Goal: Information Seeking & Learning: Learn about a topic

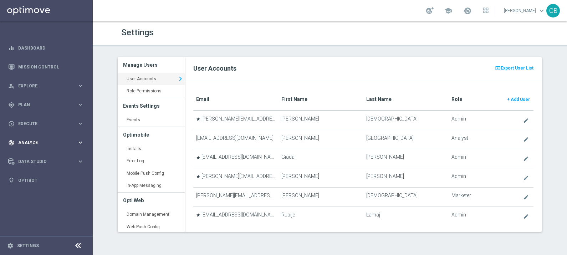
click at [55, 143] on span "Analyze" at bounding box center [47, 143] width 59 height 4
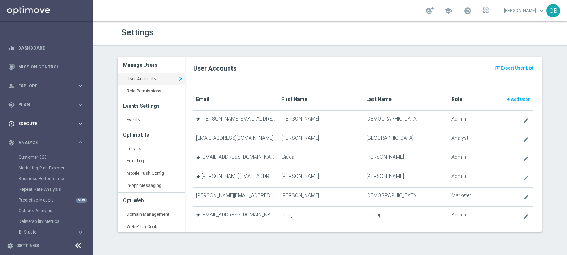
click at [42, 124] on span "Execute" at bounding box center [47, 124] width 59 height 4
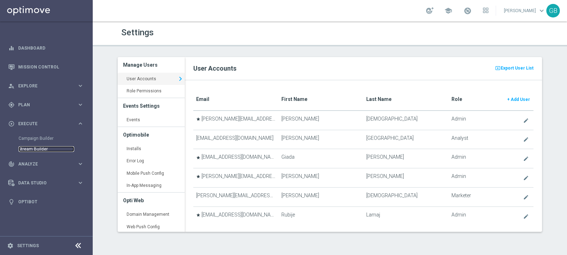
click at [43, 148] on link "Stream Builder" at bounding box center [47, 149] width 56 height 6
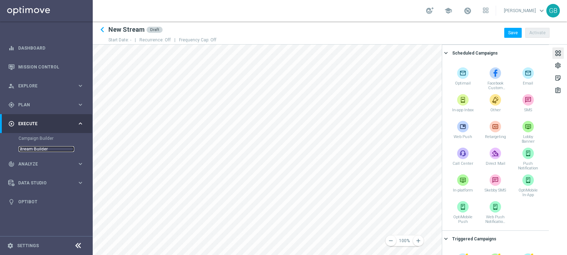
scroll to position [158, 0]
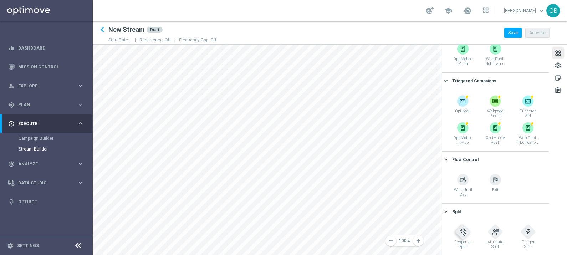
click at [459, 231] on img at bounding box center [462, 231] width 7 height 7
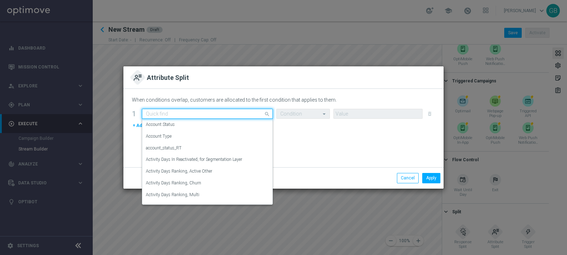
click at [246, 113] on input "text" at bounding box center [200, 114] width 109 height 6
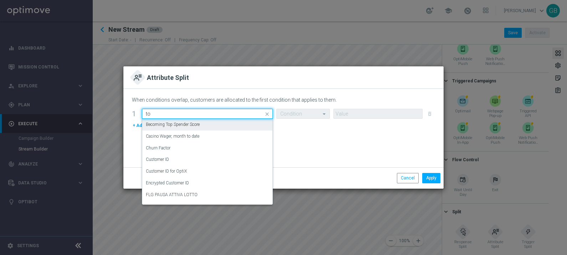
type input "t"
type input "depos"
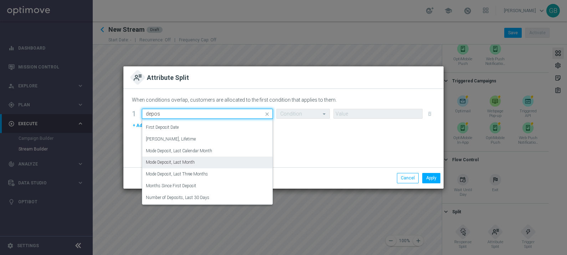
scroll to position [184, 0]
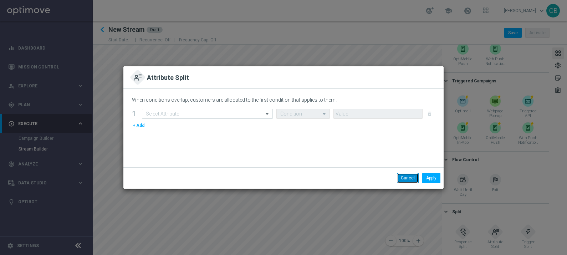
click at [406, 176] on button "Cancel" at bounding box center [408, 178] width 22 height 10
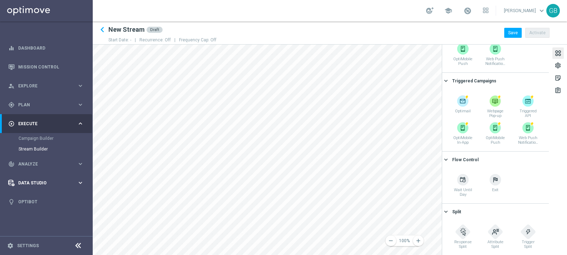
click at [22, 180] on div "Data Studio" at bounding box center [42, 183] width 69 height 6
click at [30, 177] on link "Attributes" at bounding box center [47, 176] width 56 height 6
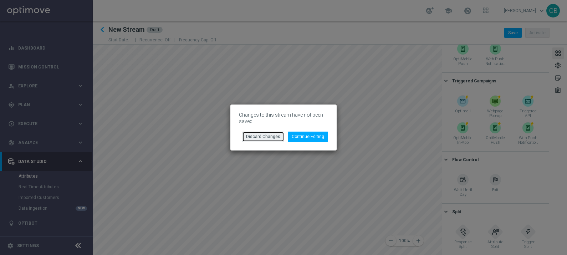
click at [266, 134] on button "Discard Changes" at bounding box center [263, 137] width 42 height 10
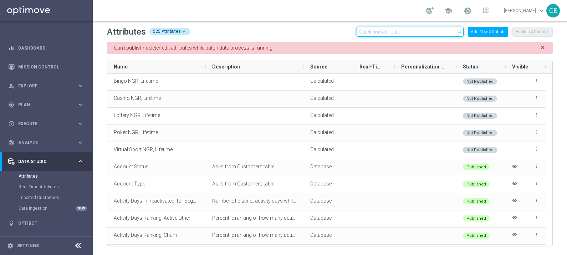
click at [375, 31] on input "text" at bounding box center [410, 32] width 107 height 10
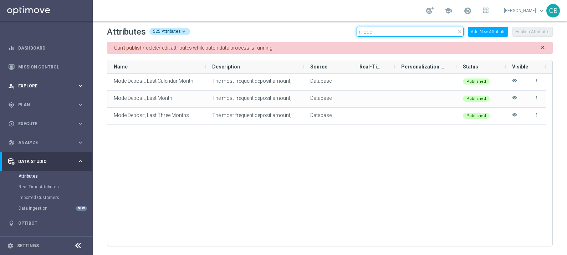
type input "mode"
click at [44, 82] on div "person_search Explore keyboard_arrow_right" at bounding box center [46, 85] width 92 height 19
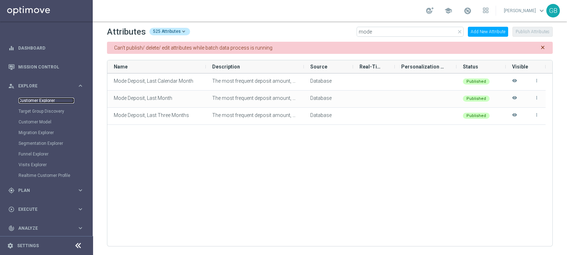
click at [45, 100] on link "Customer Explorer" at bounding box center [47, 101] width 56 height 6
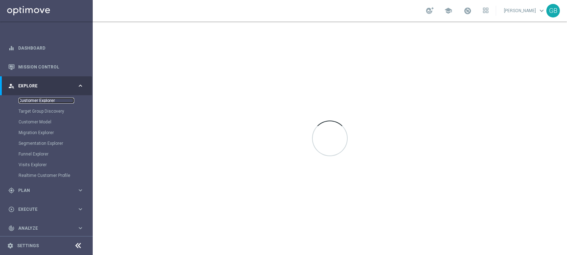
click at [45, 100] on link "Customer Explorer" at bounding box center [47, 101] width 56 height 6
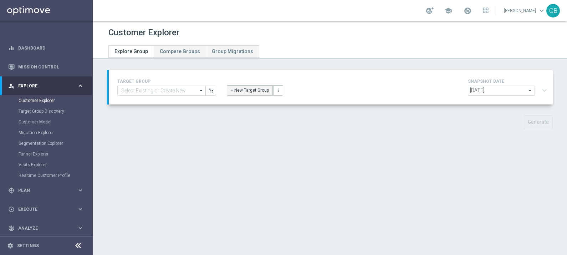
click at [237, 85] on button "+ New Target Group" at bounding box center [250, 90] width 46 height 10
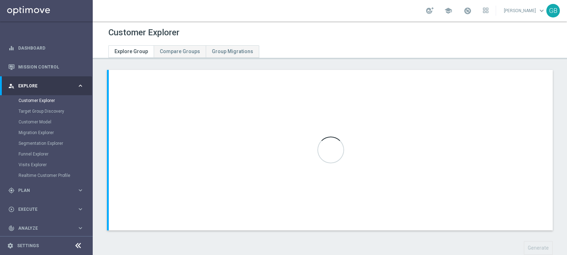
click at [237, 85] on div at bounding box center [331, 150] width 444 height 161
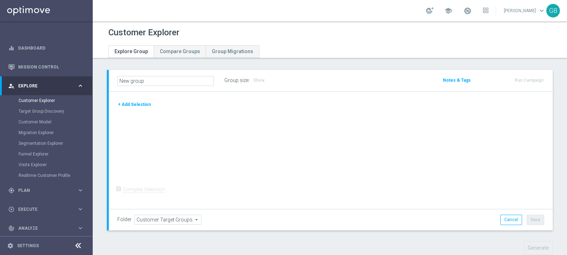
click at [136, 104] on button "+ Add Selection" at bounding box center [134, 105] width 34 height 8
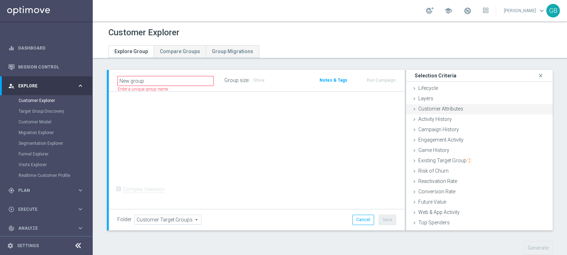
click at [449, 108] on span "Customer Attributes" at bounding box center [440, 109] width 45 height 6
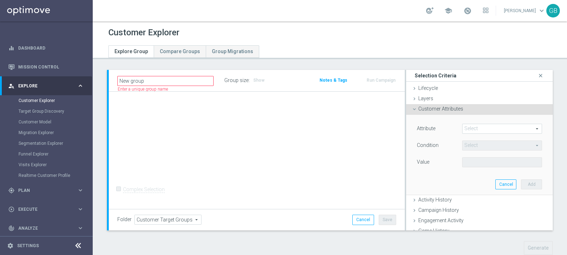
click at [481, 126] on span at bounding box center [502, 128] width 79 height 9
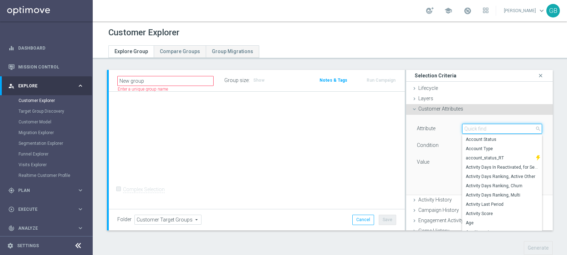
click at [481, 126] on input "search" at bounding box center [502, 129] width 80 height 10
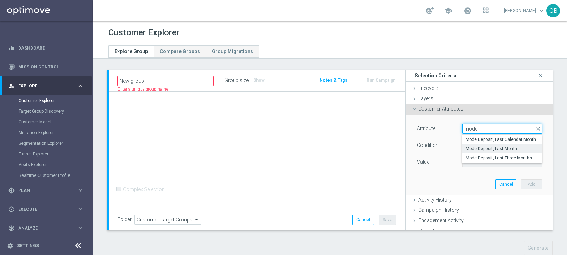
type input "mode"
click at [504, 145] on label "Mode Deposit, Last Month" at bounding box center [502, 148] width 80 height 9
type input "Mode Deposit, Last Month"
type input "="
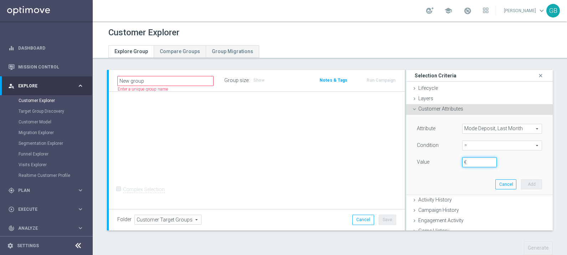
click at [469, 160] on input "€" at bounding box center [479, 162] width 35 height 10
type input "0"
click at [521, 184] on button "Add" at bounding box center [531, 184] width 21 height 10
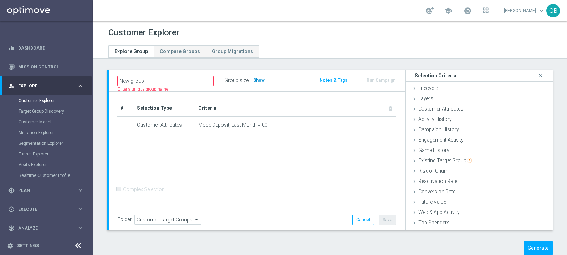
click at [260, 78] on span "Show" at bounding box center [258, 80] width 11 height 5
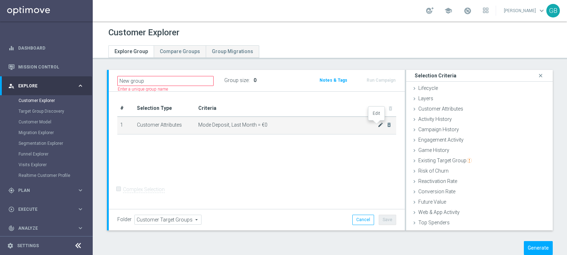
click at [378, 123] on icon "mode_edit" at bounding box center [381, 125] width 6 height 6
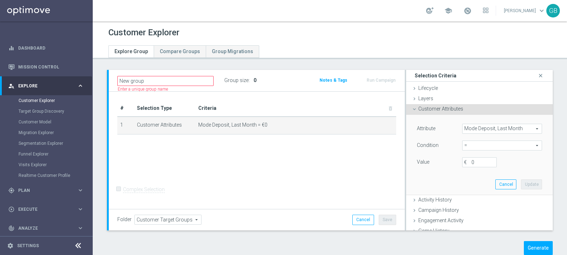
click at [512, 127] on span "Mode Deposit, Last Month" at bounding box center [502, 128] width 79 height 9
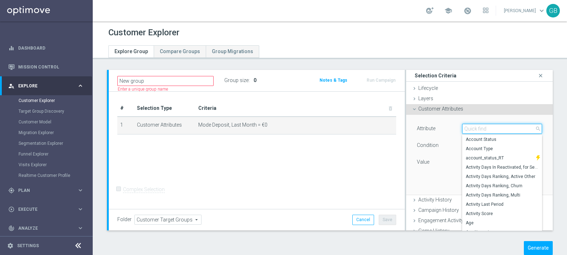
click at [512, 127] on input "search" at bounding box center [502, 129] width 80 height 10
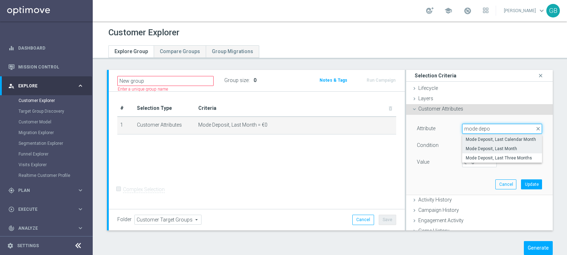
type input "mode depo"
click at [512, 137] on span "Mode Deposit, Last Calendar Month" at bounding box center [502, 140] width 73 height 6
type input "Mode Deposit, Last Calendar Month"
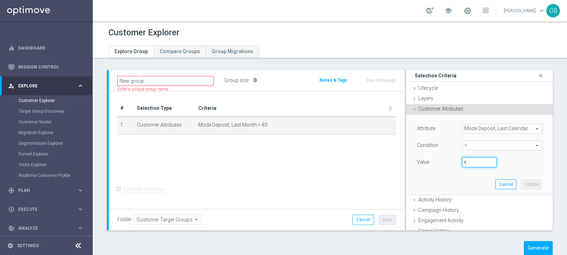
click at [474, 161] on input "€" at bounding box center [479, 162] width 35 height 10
type input "0"
click at [522, 185] on button "Update" at bounding box center [531, 184] width 21 height 10
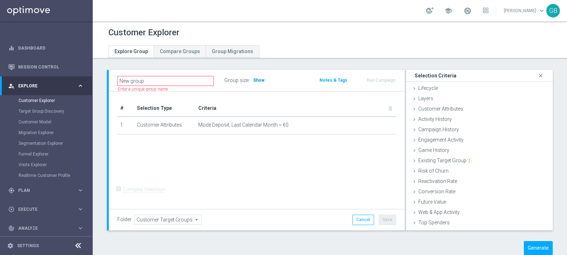
click at [253, 82] on span "Show" at bounding box center [258, 80] width 11 height 5
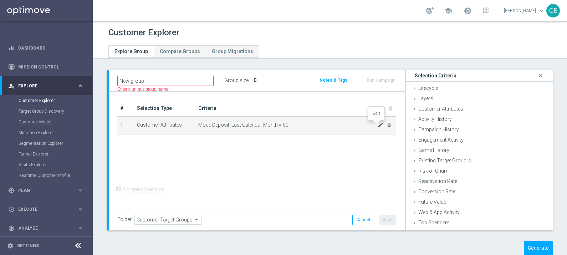
click at [378, 124] on icon "mode_edit" at bounding box center [381, 125] width 6 height 6
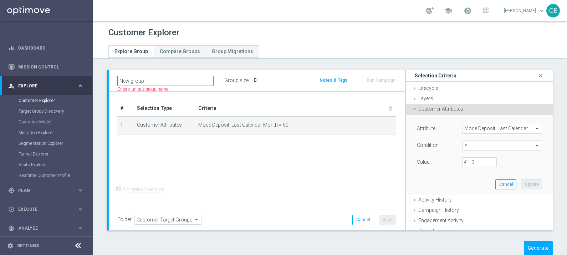
click at [472, 127] on span "Mode Deposit, Last Calendar Month" at bounding box center [502, 128] width 79 height 9
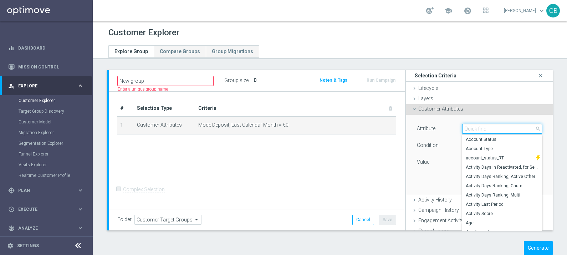
click at [472, 127] on input "search" at bounding box center [502, 129] width 80 height 10
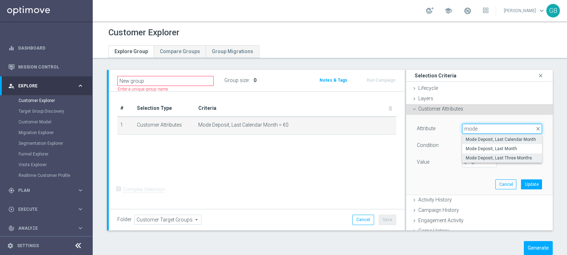
type input "mode"
click at [508, 159] on span "Mode Deposit, Last Three Months" at bounding box center [502, 158] width 73 height 6
type input "Mode Deposit, Last Three Months"
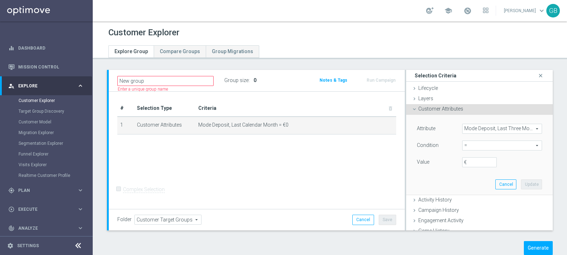
click at [465, 142] on span "=" at bounding box center [502, 145] width 79 height 9
click at [471, 183] on span "=" at bounding box center [502, 184] width 73 height 6
click at [467, 164] on input "€" at bounding box center [479, 162] width 35 height 10
type input "0"
click at [523, 185] on button "Update" at bounding box center [531, 184] width 21 height 10
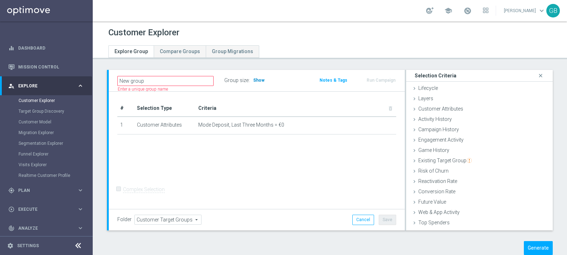
click at [260, 82] on span "Show" at bounding box center [258, 80] width 11 height 5
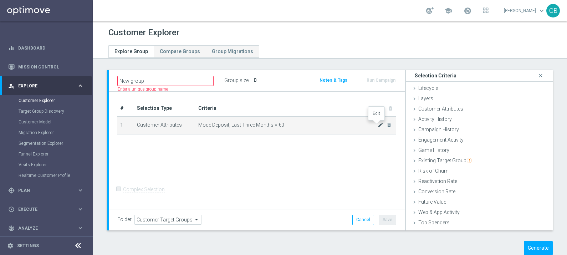
click at [378, 124] on icon "mode_edit" at bounding box center [381, 125] width 6 height 6
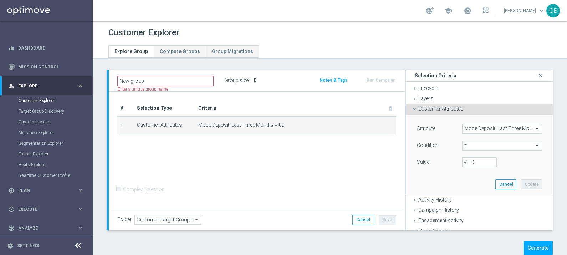
click at [475, 145] on span "=" at bounding box center [502, 145] width 79 height 9
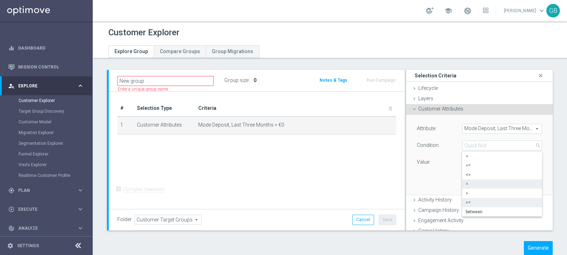
click at [467, 206] on label ">=" at bounding box center [502, 202] width 80 height 9
type input ">="
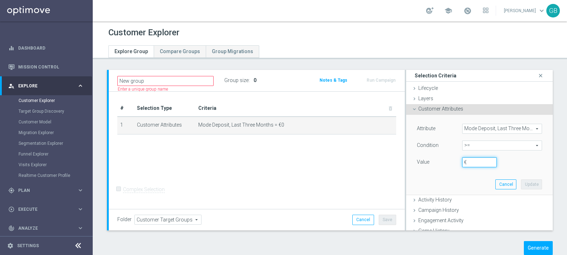
click at [467, 161] on input "€" at bounding box center [479, 162] width 35 height 10
type input "15"
click at [521, 186] on button "Update" at bounding box center [531, 184] width 21 height 10
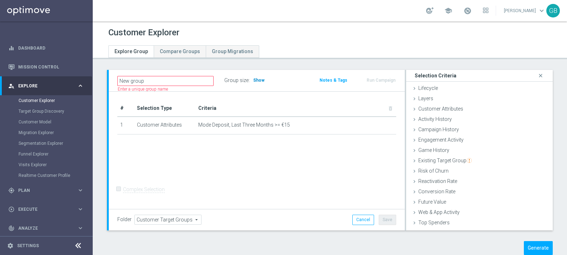
click at [260, 80] on span "Show" at bounding box center [258, 80] width 11 height 5
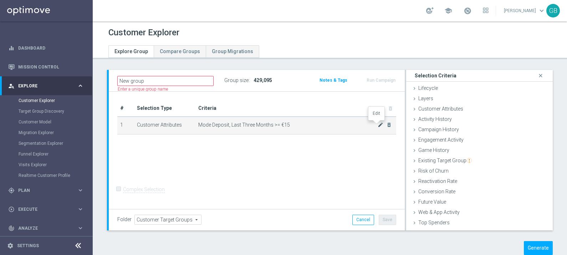
click at [378, 125] on icon "mode_edit" at bounding box center [381, 125] width 6 height 6
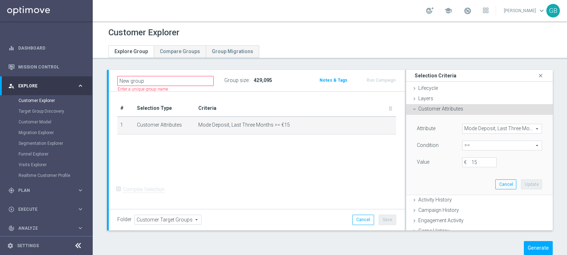
click at [477, 145] on span ">=" at bounding box center [502, 145] width 79 height 9
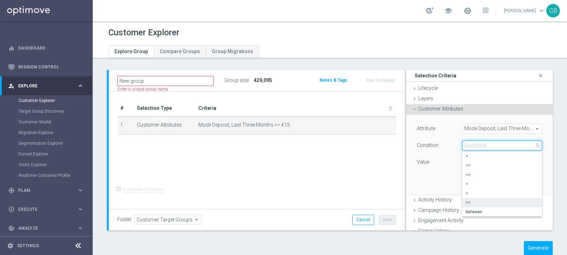
click at [477, 145] on input "search" at bounding box center [502, 146] width 80 height 10
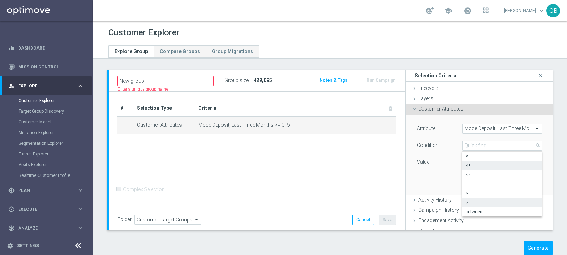
click at [469, 166] on span "<=" at bounding box center [502, 166] width 73 height 6
type input "<="
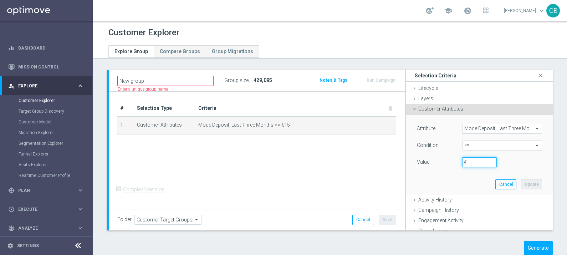
click at [466, 160] on input "€" at bounding box center [479, 162] width 35 height 10
type input "14"
click at [464, 145] on span "<=" at bounding box center [502, 145] width 79 height 9
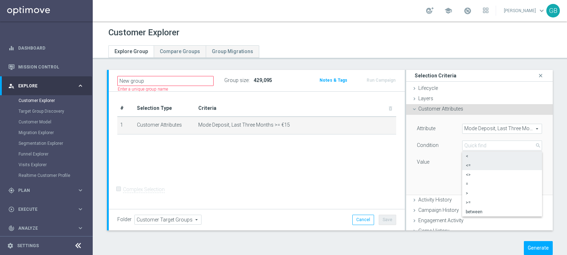
click at [467, 155] on span "<" at bounding box center [502, 156] width 73 height 6
type input "<"
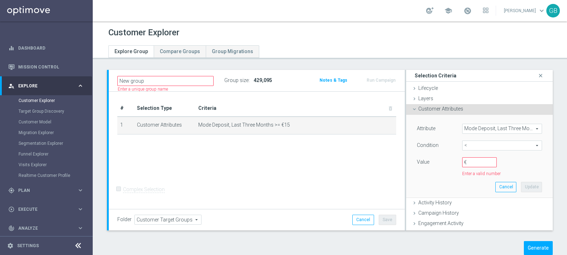
click at [472, 167] on div "Value €" at bounding box center [480, 162] width 136 height 11
click at [469, 160] on input "€" at bounding box center [479, 162] width 35 height 10
type input "15"
click at [521, 184] on button "Update" at bounding box center [531, 184] width 21 height 10
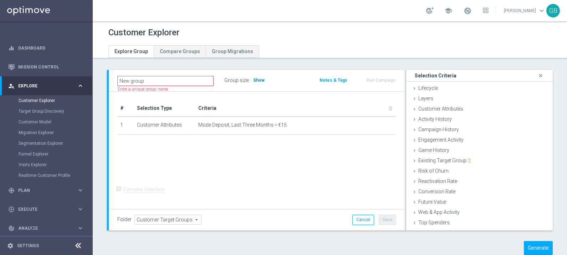
click at [256, 80] on span "Show" at bounding box center [258, 80] width 11 height 5
click at [535, 246] on button "Generate" at bounding box center [538, 248] width 29 height 14
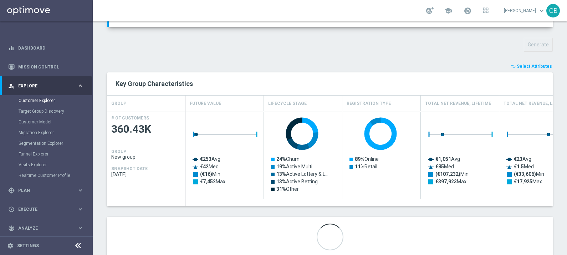
scroll to position [96, 0]
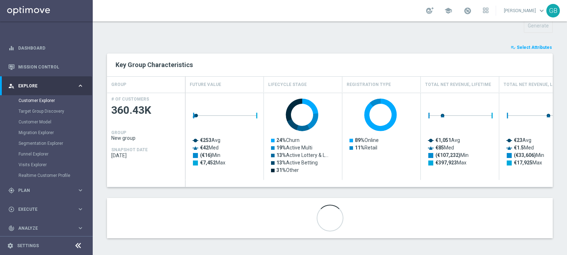
click at [517, 46] on span "Select Attributes" at bounding box center [534, 47] width 35 height 5
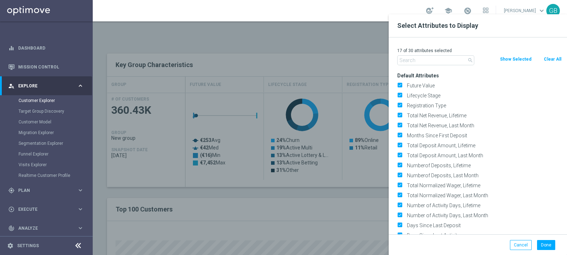
click at [549, 59] on button "Clear All" at bounding box center [552, 59] width 19 height 8
checkbox input "false"
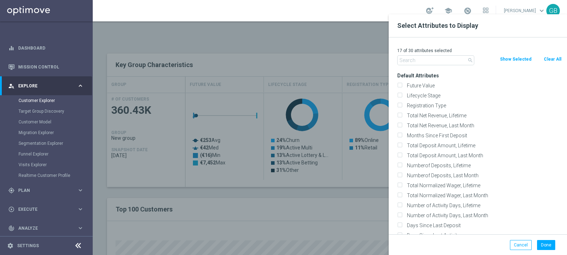
checkbox input "false"
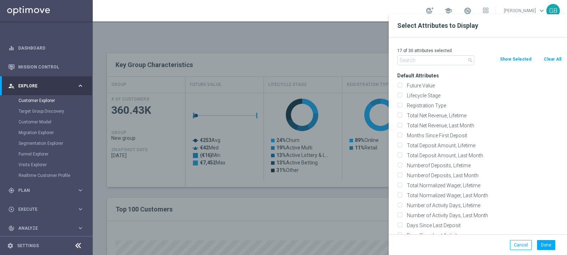
checkbox input "false"
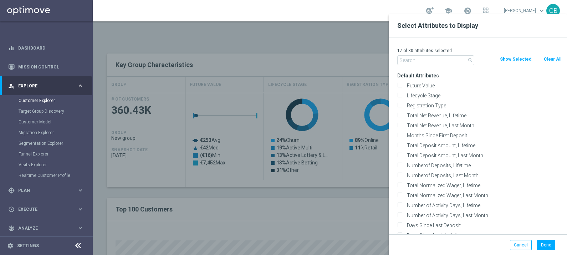
checkbox input "false"
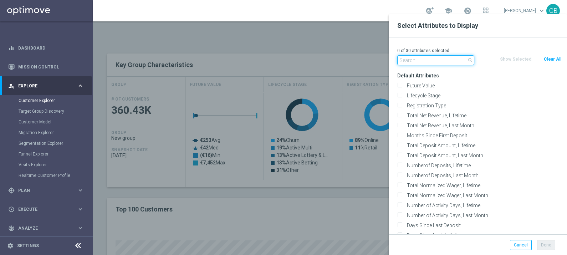
click at [448, 58] on input "text" at bounding box center [435, 60] width 77 height 10
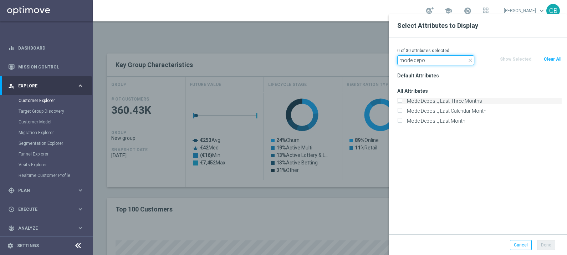
type input "mode depo"
click at [459, 101] on label "Mode Deposit, Last Three Months" at bounding box center [483, 101] width 157 height 6
click at [402, 101] on input "Mode Deposit, Last Three Months" at bounding box center [399, 102] width 5 height 5
checkbox input "true"
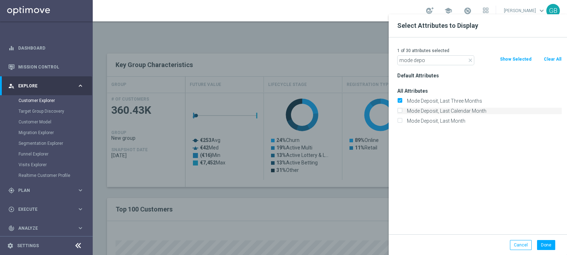
click at [461, 110] on label "Mode Deposit, Last Calendar Month" at bounding box center [483, 111] width 157 height 6
click at [402, 110] on input "Mode Deposit, Last Calendar Month" at bounding box center [399, 112] width 5 height 5
checkbox input "true"
click at [461, 117] on div "Mode Deposit, Last Month" at bounding box center [479, 121] width 175 height 10
click at [460, 120] on label "Mode Deposit, Last Month" at bounding box center [483, 121] width 157 height 6
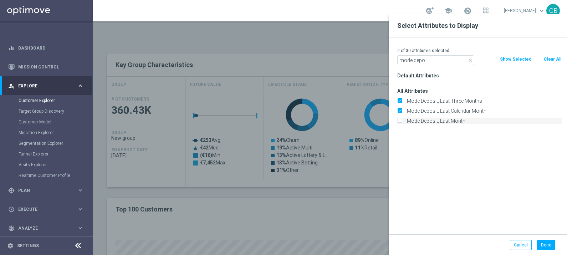
click at [402, 120] on input "Mode Deposit, Last Month" at bounding box center [399, 122] width 5 height 5
checkbox input "true"
click at [548, 244] on button "Done" at bounding box center [546, 245] width 18 height 10
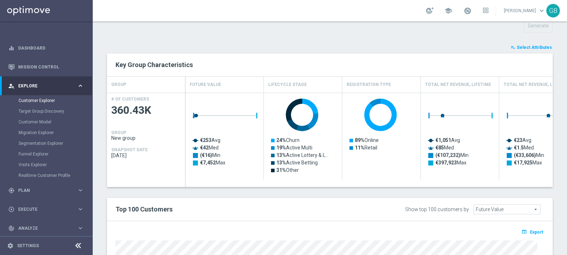
type input "Search"
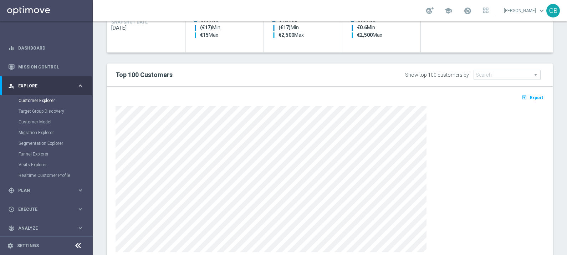
scroll to position [0, 0]
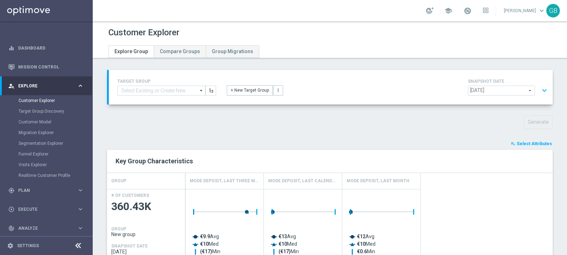
click at [539, 88] on button "expand_more" at bounding box center [544, 91] width 10 height 14
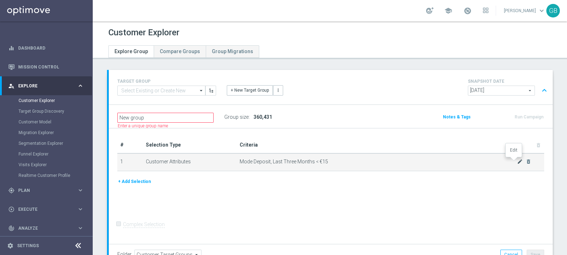
click at [517, 160] on icon "mode_edit" at bounding box center [520, 162] width 6 height 6
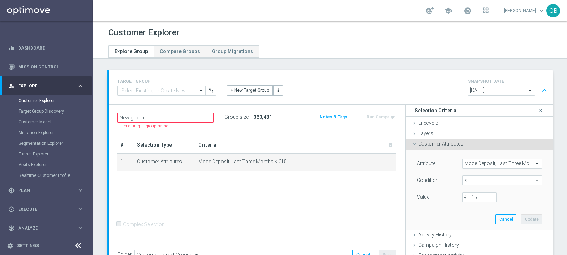
click at [476, 180] on span "<" at bounding box center [502, 180] width 79 height 9
click at [471, 219] on span "=" at bounding box center [502, 219] width 73 height 6
type input "="
click at [468, 197] on input "€" at bounding box center [479, 197] width 35 height 10
type input "0"
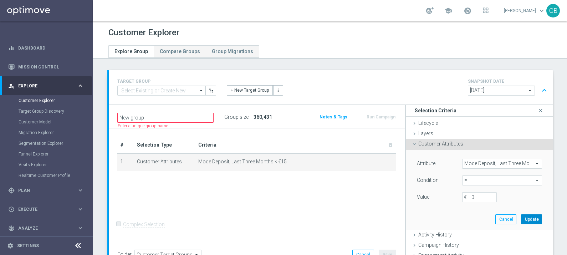
click at [521, 215] on button "Update" at bounding box center [531, 219] width 21 height 10
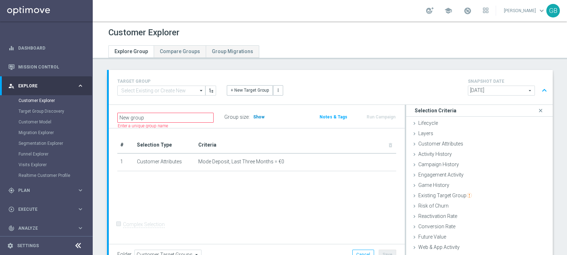
click at [255, 116] on span "Show" at bounding box center [258, 117] width 11 height 5
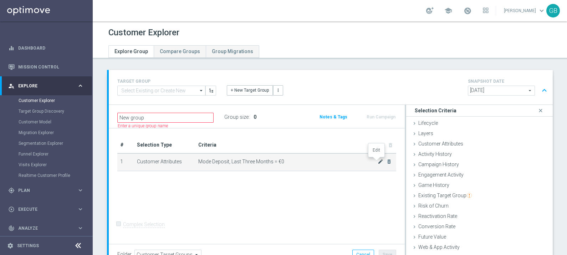
click at [378, 162] on icon "mode_edit" at bounding box center [381, 162] width 6 height 6
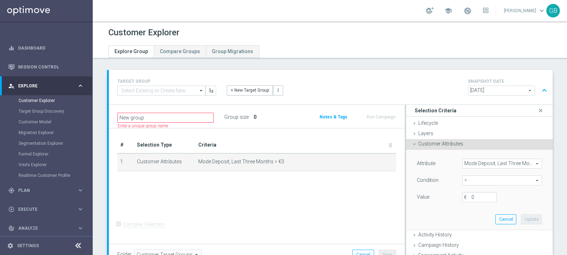
click at [503, 164] on span "Mode Deposit, Last Three Months" at bounding box center [502, 163] width 79 height 9
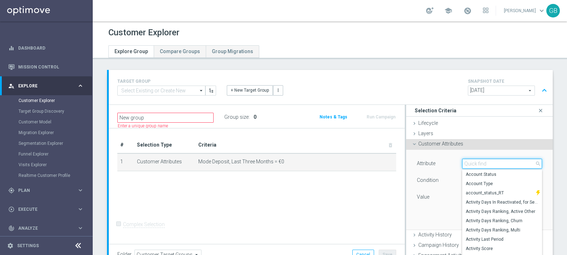
click at [503, 164] on input "search" at bounding box center [502, 164] width 80 height 10
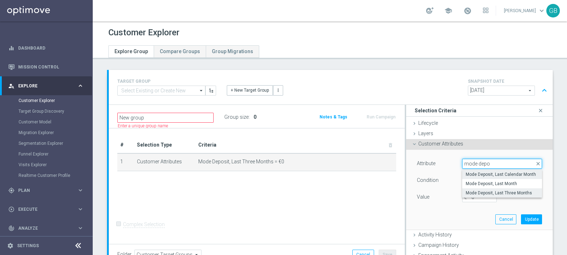
type input "mode depo"
click at [505, 172] on span "Mode Deposit, Last Calendar Month" at bounding box center [502, 175] width 73 height 6
type input "Mode Deposit, Last Calendar Month"
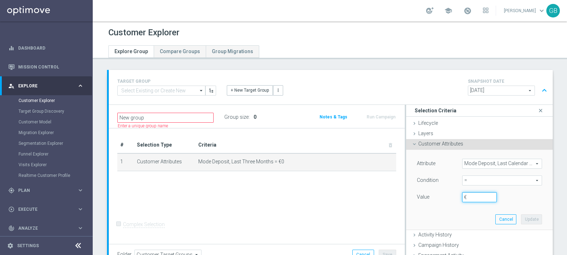
click at [466, 198] on input "€" at bounding box center [479, 197] width 35 height 10
type input "0"
click at [527, 219] on button "Update" at bounding box center [531, 219] width 21 height 10
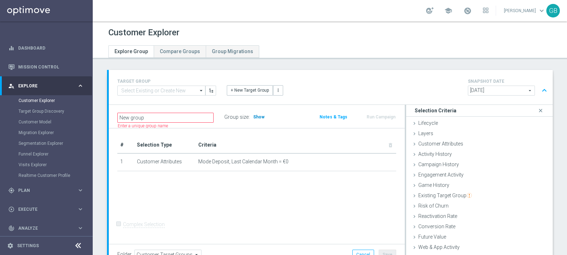
click at [258, 115] on span "Show" at bounding box center [258, 117] width 11 height 5
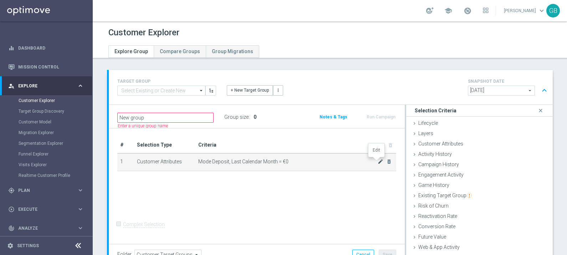
click at [378, 161] on icon "mode_edit" at bounding box center [381, 162] width 6 height 6
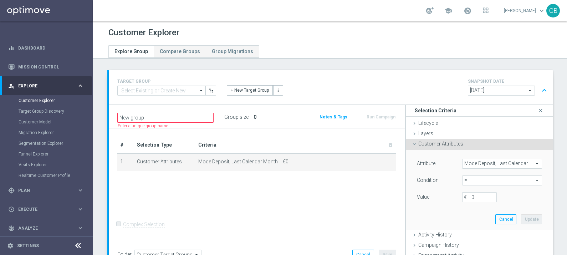
click at [477, 163] on span "Mode Deposit, Last Calendar Month" at bounding box center [502, 163] width 79 height 9
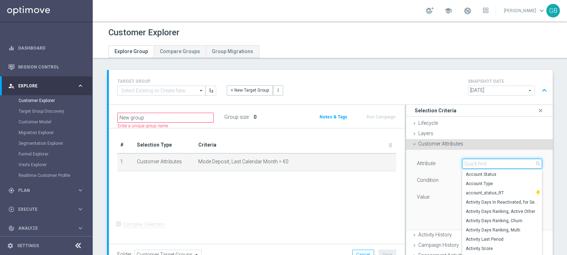
click at [477, 163] on input "search" at bounding box center [502, 164] width 80 height 10
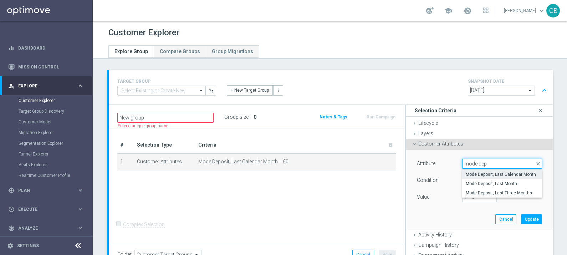
type input "mode depo"
click at [492, 183] on span "Mode Deposit, Last Month" at bounding box center [502, 184] width 73 height 6
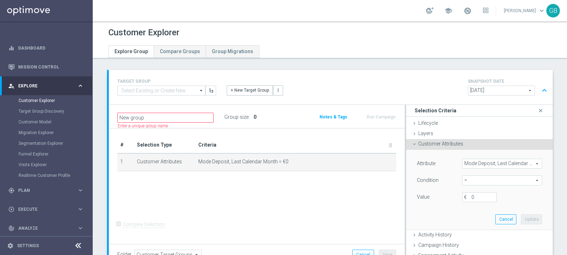
type input "Mode Deposit, Last Month"
click at [471, 196] on input "€" at bounding box center [479, 197] width 35 height 10
type input "0"
click at [521, 217] on button "Update" at bounding box center [531, 219] width 21 height 10
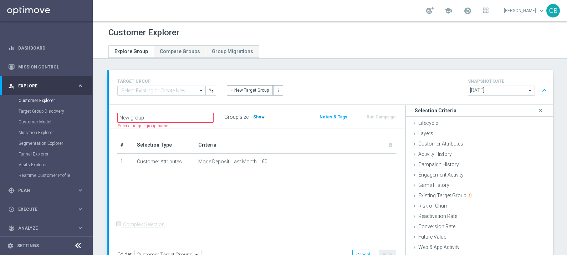
click at [257, 116] on span "Show" at bounding box center [258, 117] width 11 height 5
click at [434, 123] on div "Lifecycle done" at bounding box center [479, 123] width 147 height 11
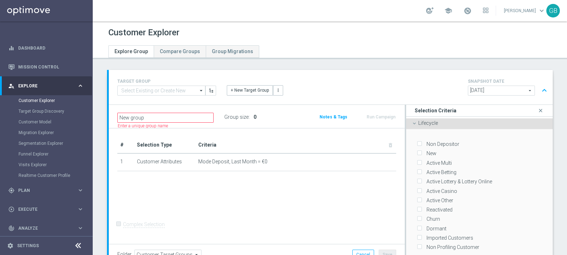
click at [437, 142] on label "Non Depositor" at bounding box center [441, 144] width 35 height 6
click at [422, 142] on input "Non Depositor" at bounding box center [419, 144] width 5 height 5
checkbox input "true"
click at [428, 152] on label "New" at bounding box center [430, 153] width 12 height 6
click at [422, 152] on input "New" at bounding box center [419, 153] width 5 height 5
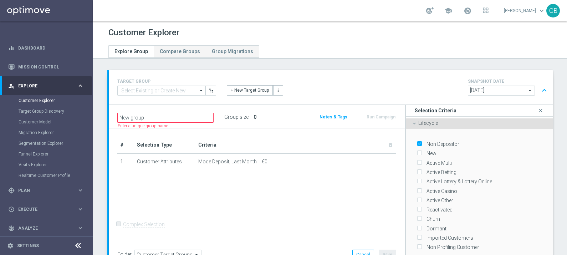
checkbox input "true"
click at [436, 161] on label "Active Multi" at bounding box center [438, 163] width 28 height 6
click at [422, 161] on input "Active Multi" at bounding box center [419, 163] width 5 height 5
checkbox input "true"
click at [435, 167] on div "Active Betting" at bounding box center [479, 170] width 125 height 9
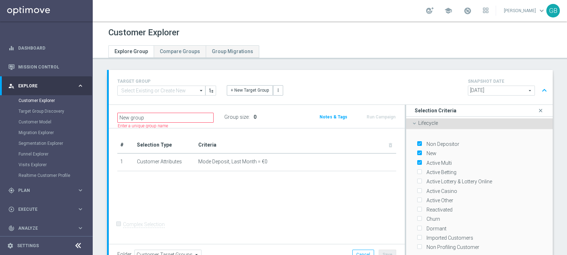
click at [435, 171] on label "Active Betting" at bounding box center [440, 172] width 32 height 6
click at [422, 171] on input "Active Betting" at bounding box center [419, 172] width 5 height 5
checkbox input "true"
click at [436, 180] on label "Active Lottery & Lottery Online" at bounding box center [458, 181] width 68 height 6
click at [422, 180] on input "Active Lottery & Lottery Online" at bounding box center [419, 181] width 5 height 5
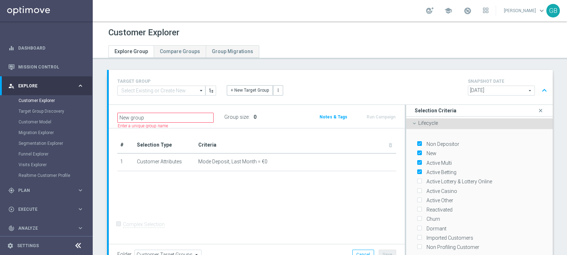
checkbox input "true"
click at [439, 188] on label "Active Casino" at bounding box center [440, 191] width 33 height 6
click at [422, 189] on input "Active Casino" at bounding box center [419, 191] width 5 height 5
checkbox input "true"
click at [440, 197] on label "Active Other" at bounding box center [438, 200] width 29 height 6
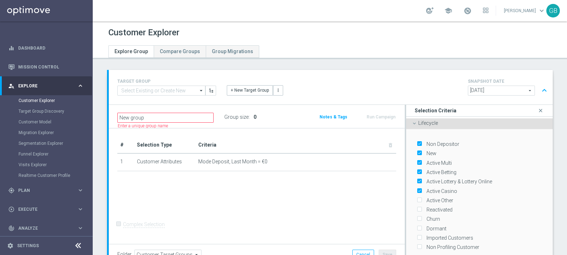
click at [422, 198] on input "Active Other" at bounding box center [419, 200] width 5 height 5
checkbox input "true"
click at [441, 207] on label "Reactivated" at bounding box center [438, 210] width 29 height 6
click at [422, 208] on input "Reactivated" at bounding box center [419, 210] width 5 height 5
checkbox input "true"
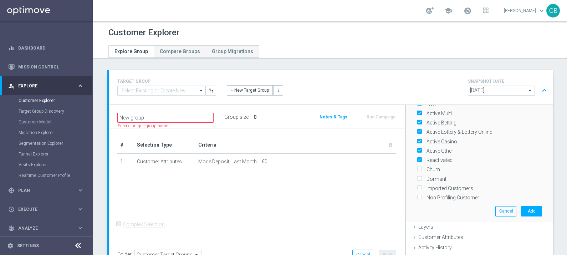
scroll to position [54, 0]
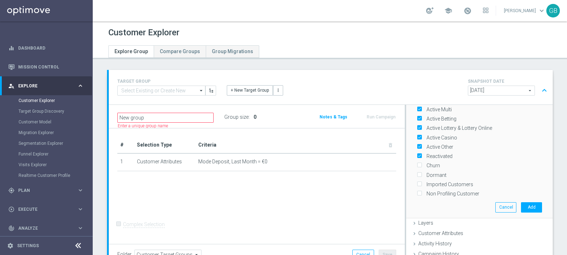
click at [426, 162] on label "Churn" at bounding box center [432, 165] width 16 height 6
click at [422, 163] on input "Churn" at bounding box center [419, 165] width 5 height 5
checkbox input "true"
click at [429, 172] on label "Dormant" at bounding box center [435, 175] width 22 height 6
click at [422, 173] on input "Dormant" at bounding box center [419, 175] width 5 height 5
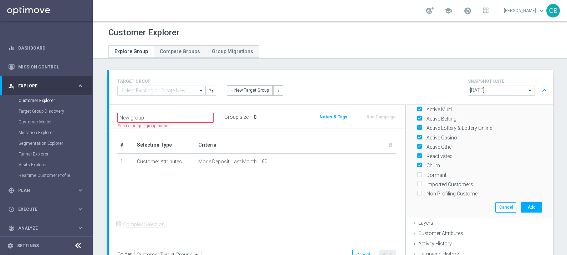
checkbox input "true"
click at [464, 191] on label "Non Profiling Customer" at bounding box center [451, 194] width 55 height 6
click at [422, 192] on input "Non Profiling Customer" at bounding box center [419, 194] width 5 height 5
checkbox input "true"
click at [524, 203] on button "Add" at bounding box center [531, 207] width 21 height 10
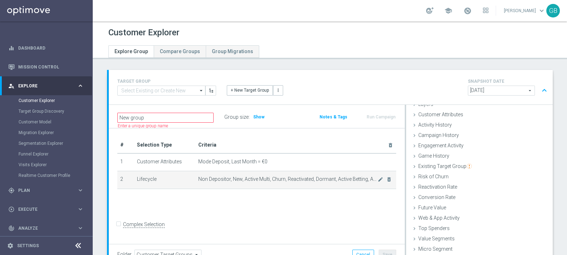
scroll to position [29, 0]
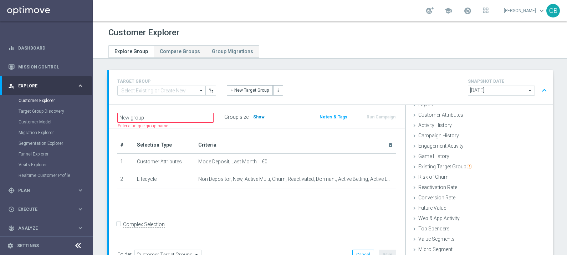
click at [256, 115] on span "Show" at bounding box center [258, 117] width 11 height 5
